Goal: Transaction & Acquisition: Subscribe to service/newsletter

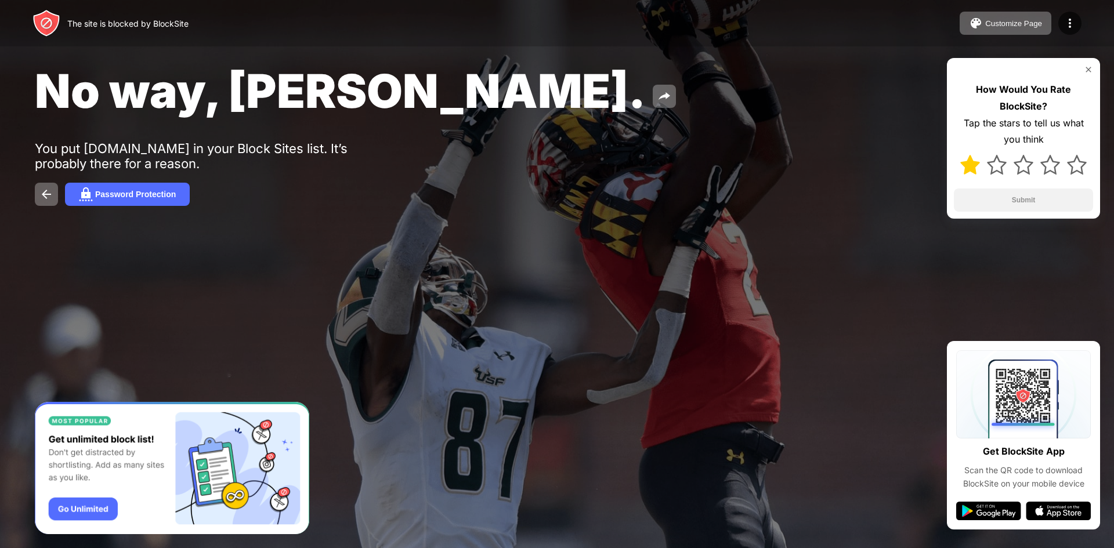
click at [975, 164] on img at bounding box center [971, 165] width 20 height 20
click at [958, 162] on div at bounding box center [1023, 165] width 139 height 34
click at [986, 196] on button "Submit" at bounding box center [1023, 200] width 139 height 23
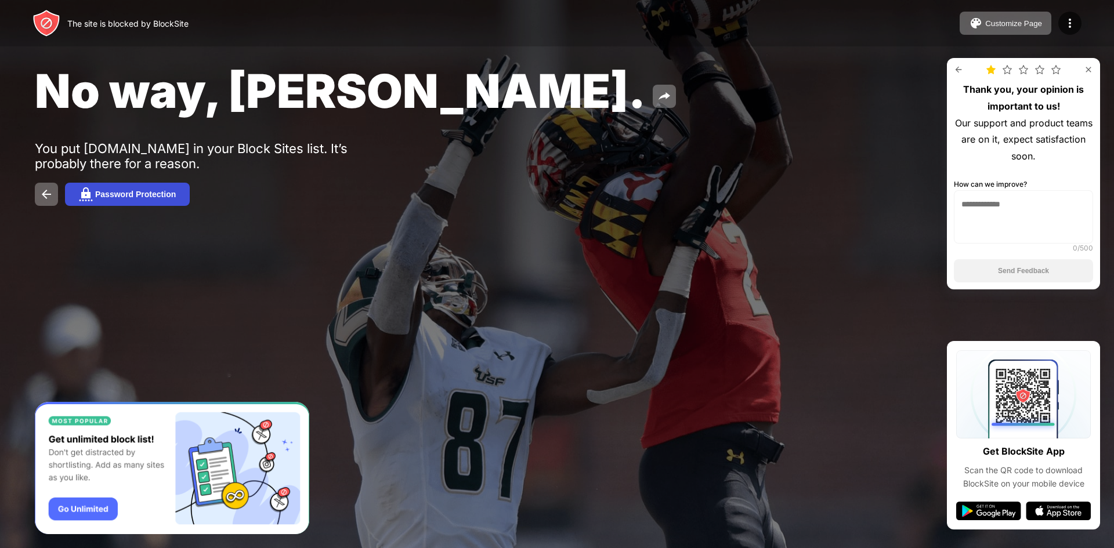
click at [140, 187] on button "Password Protection" at bounding box center [127, 194] width 125 height 23
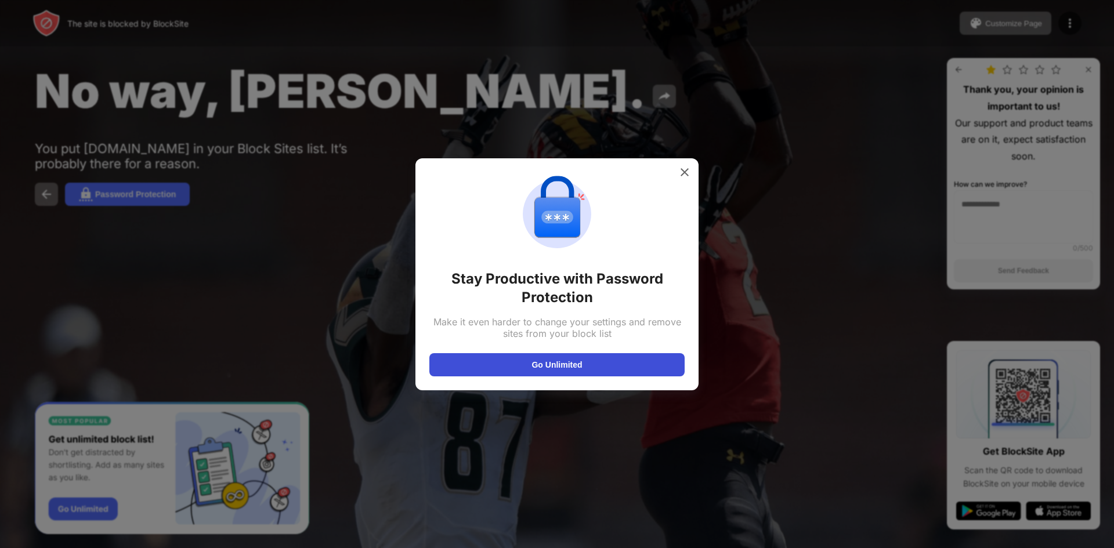
click at [542, 358] on button "Go Unlimited" at bounding box center [556, 364] width 255 height 23
